Goal: Entertainment & Leisure: Consume media (video, audio)

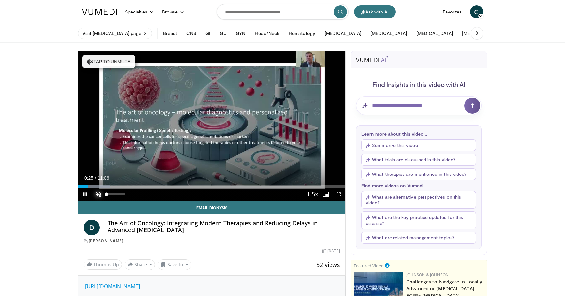
click at [98, 195] on span "Video Player" at bounding box center [98, 194] width 13 height 13
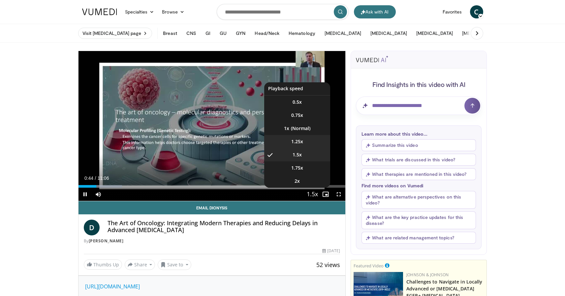
click at [302, 144] on span "1.25x" at bounding box center [297, 141] width 12 height 7
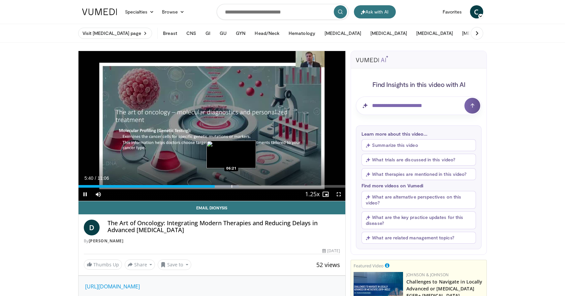
click at [231, 185] on div "Loaded : 60.05% 05:40 06:21" at bounding box center [211, 185] width 267 height 6
click at [243, 187] on div "Progress Bar" at bounding box center [243, 186] width 1 height 3
click at [235, 188] on div "Progress Bar" at bounding box center [235, 186] width 1 height 3
